Goal: Information Seeking & Learning: Check status

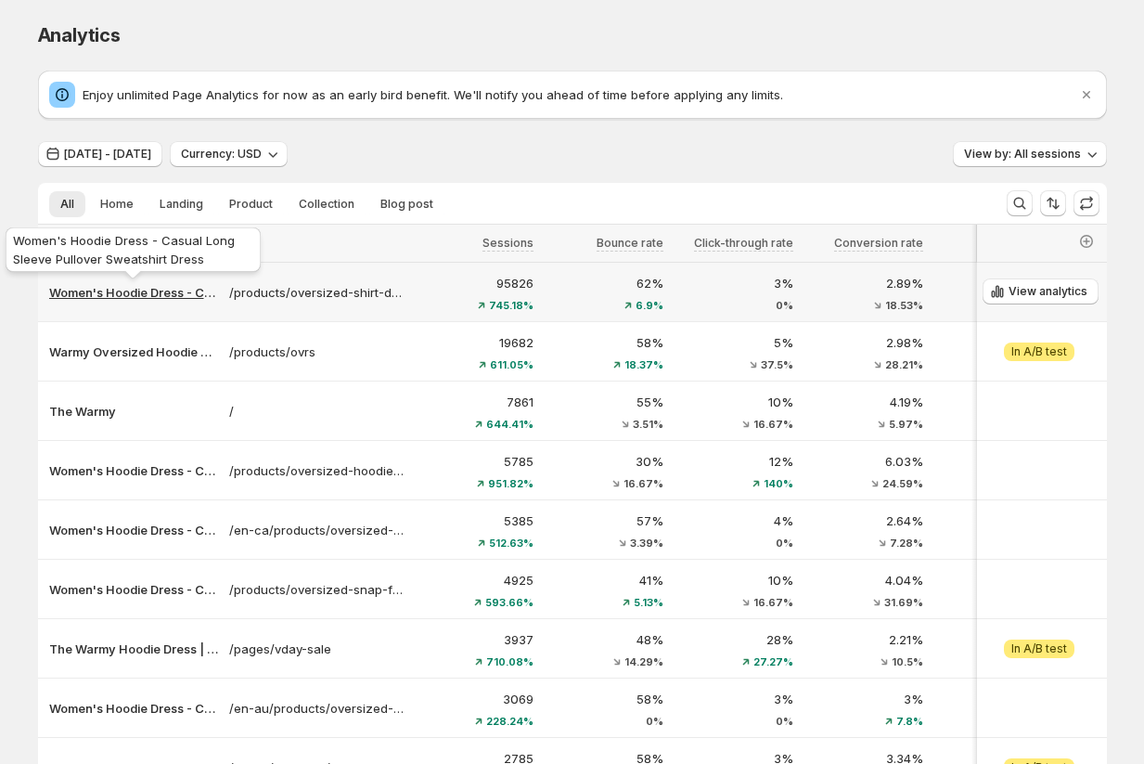
click at [145, 295] on p "Women's Hoodie Dress - Casual Long Sleeve Pullover Sweatshirt Dress" at bounding box center [133, 292] width 169 height 19
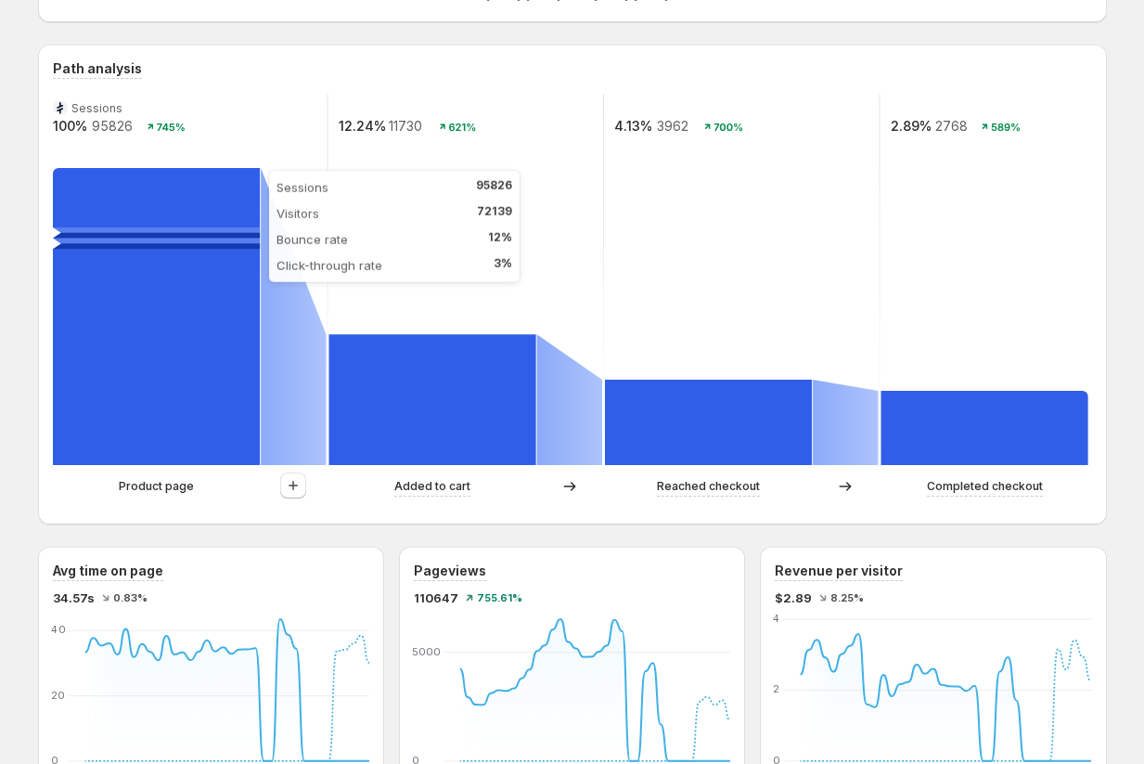
scroll to position [489, 0]
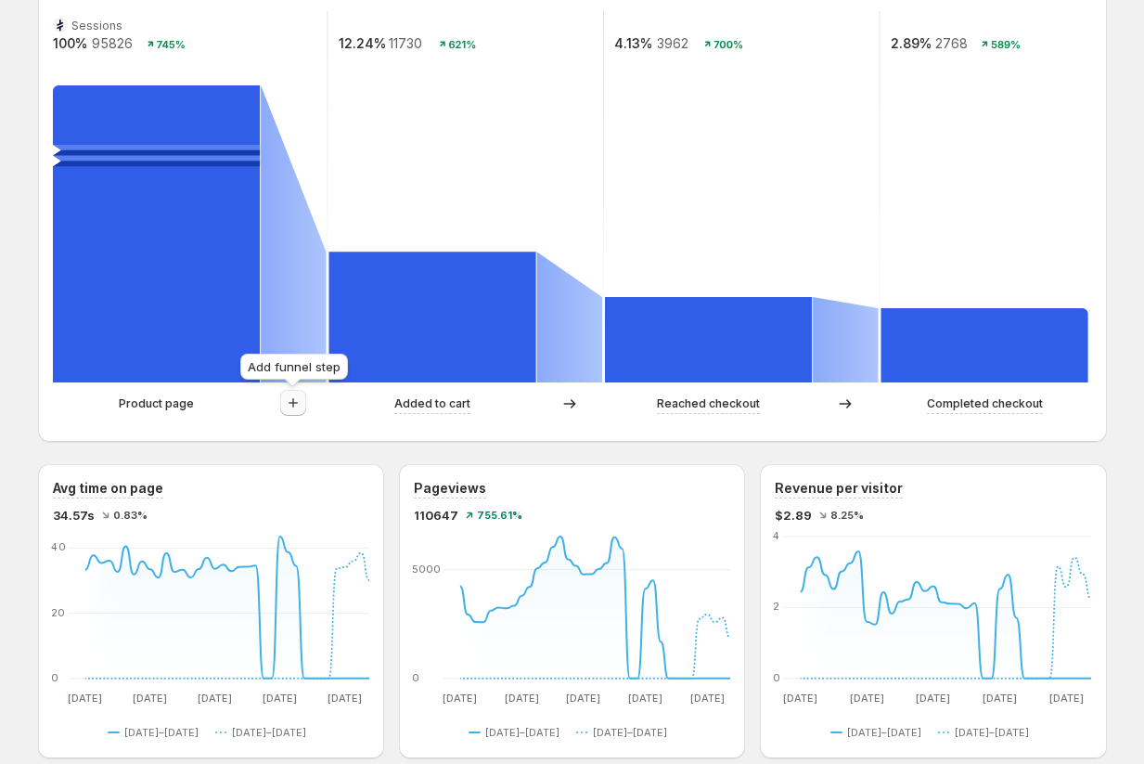
click at [290, 411] on icon "button" at bounding box center [293, 402] width 19 height 19
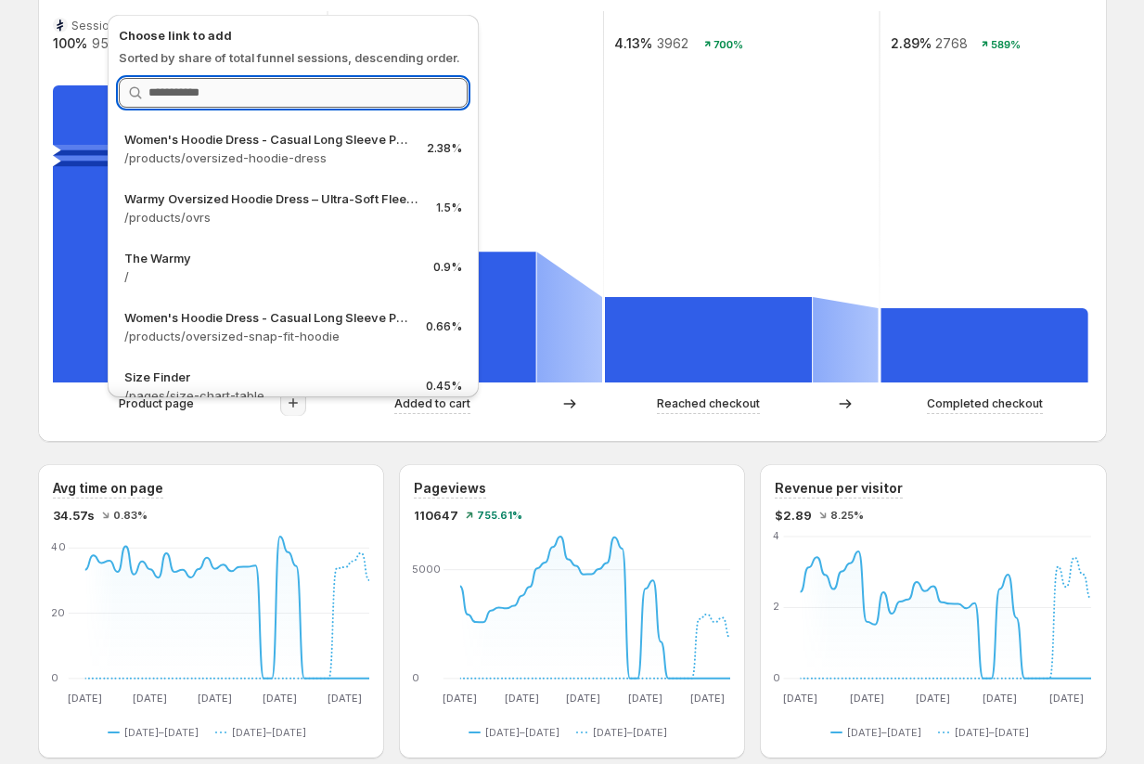
click at [271, 84] on input "Search link" at bounding box center [307, 93] width 319 height 30
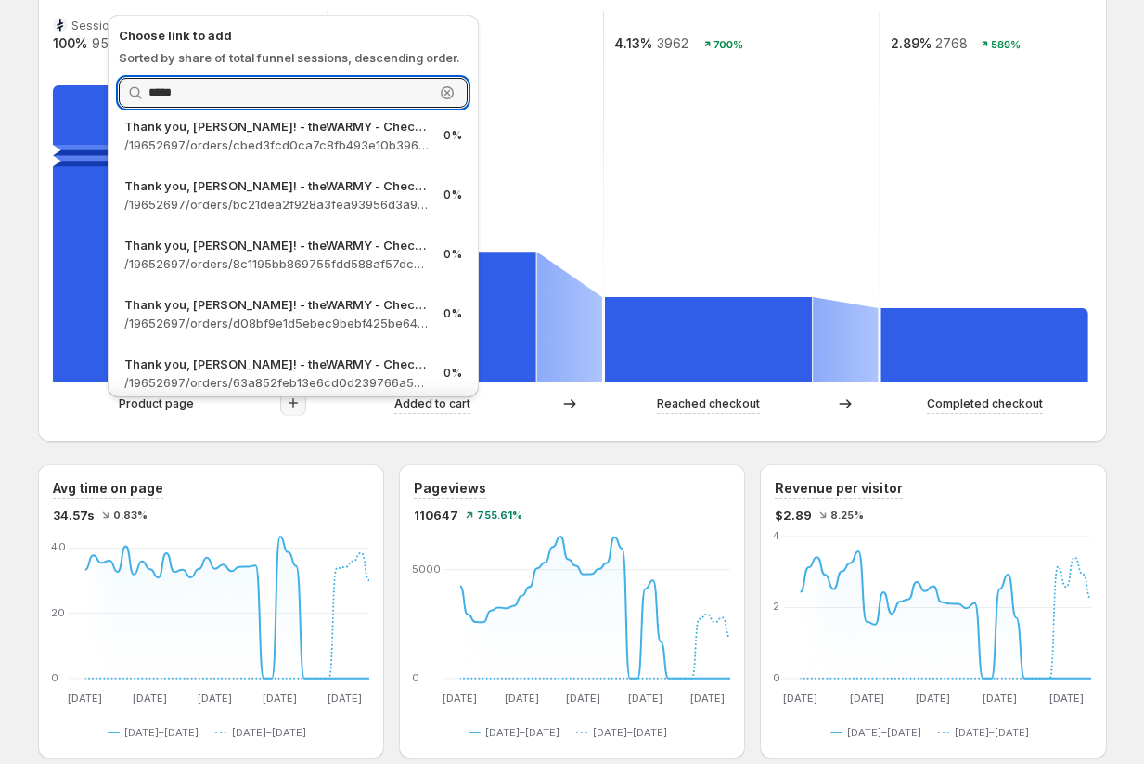
scroll to position [7859, 0]
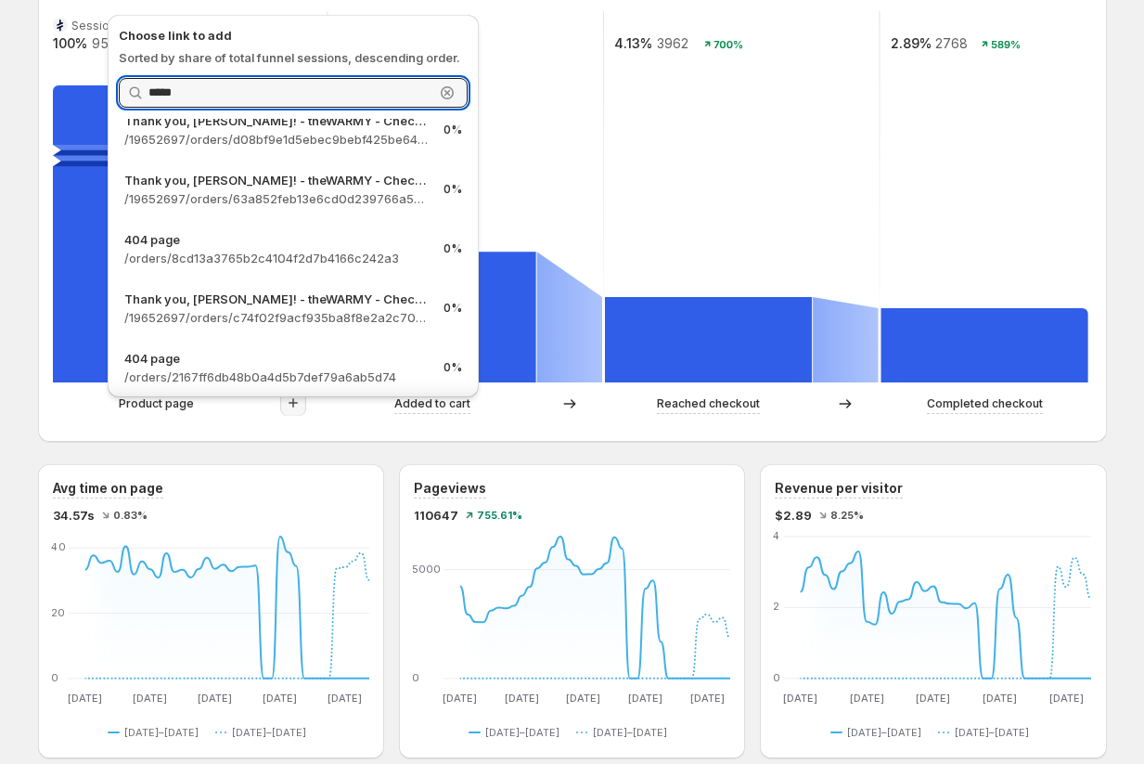
type input "*****"
click at [19, 479] on div "Women's Hoodie Dress - Casual Long Sleeve Pullover Sweatshirt Dress. This page …" at bounding box center [573, 654] width 1114 height 2286
